Goal: Information Seeking & Learning: Learn about a topic

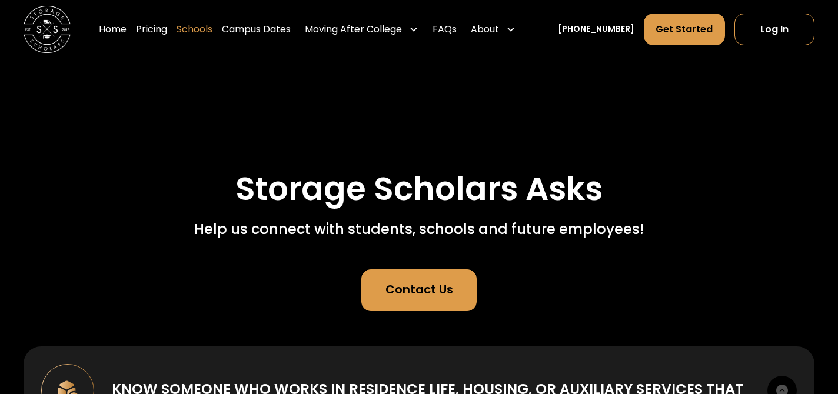
click at [199, 33] on link "Schools" at bounding box center [194, 29] width 36 height 33
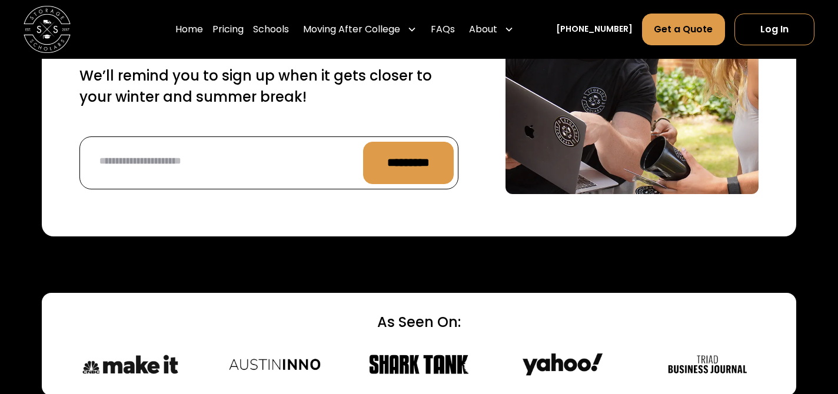
scroll to position [4772, 0]
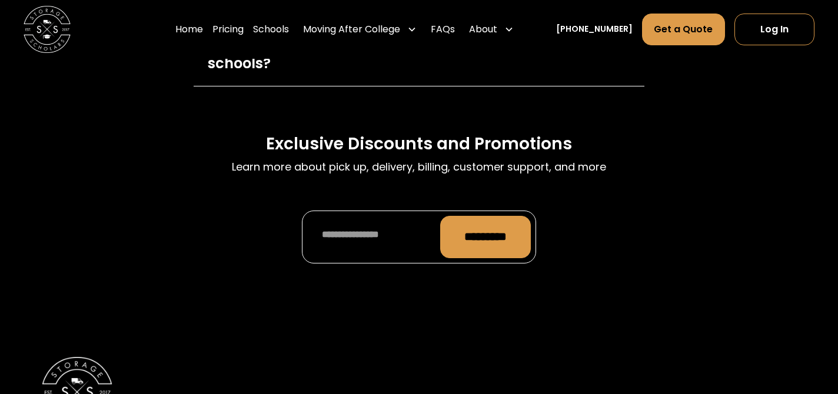
scroll to position [5730, 0]
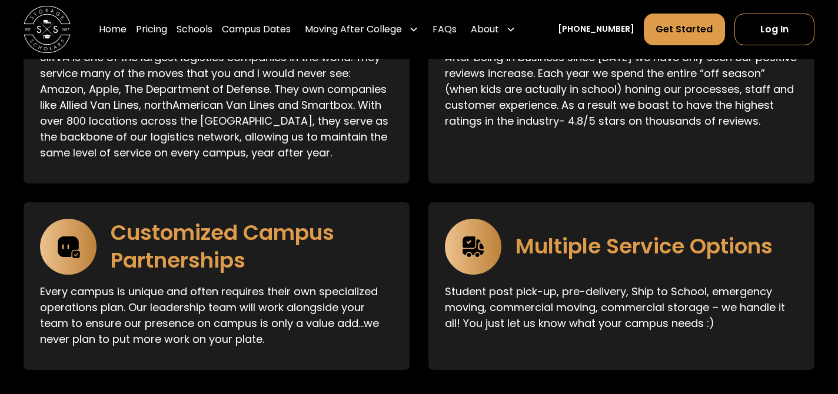
scroll to position [2161, 0]
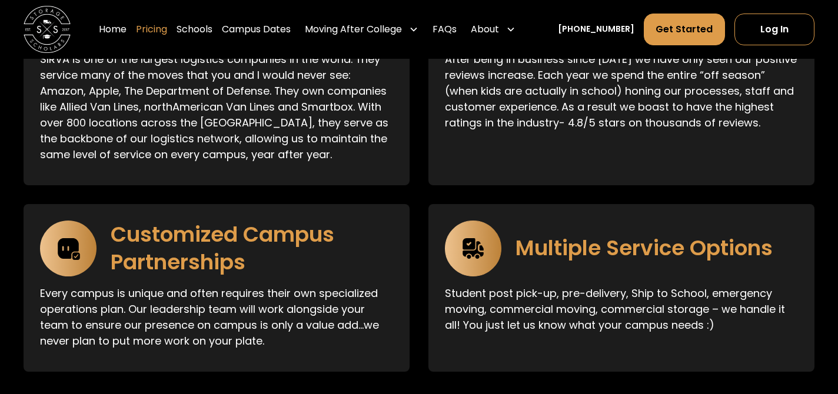
click at [163, 31] on link "Pricing" at bounding box center [151, 29] width 31 height 33
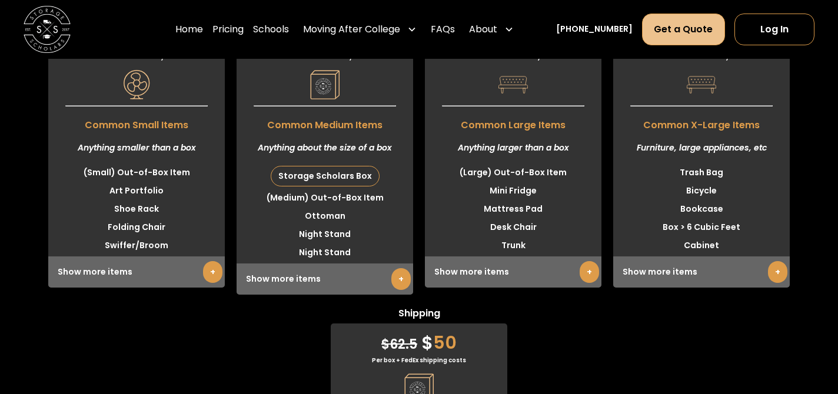
scroll to position [3058, 0]
click at [683, 23] on link "Get a Quote" at bounding box center [684, 30] width 84 height 32
